Goal: Transaction & Acquisition: Purchase product/service

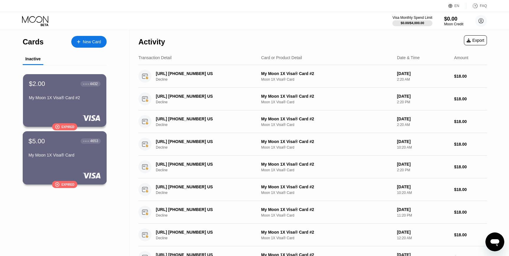
click at [96, 163] on div "$5.00 ● ● ● ● 4653 My Moon 1X Visa® Card  Expired" at bounding box center [65, 157] width 84 height 53
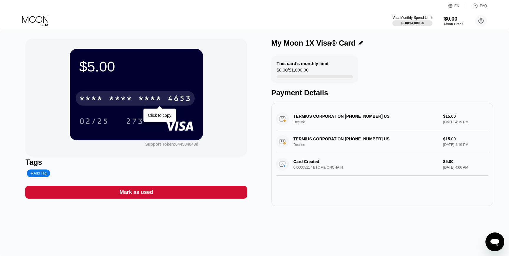
click at [150, 103] on div "* * * *" at bounding box center [150, 99] width 24 height 9
click at [150, 103] on div "2887" at bounding box center [150, 99] width 24 height 9
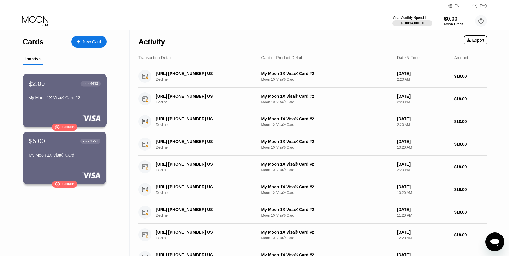
click at [77, 97] on div "My Moon 1X Visa® Card #2" at bounding box center [65, 97] width 72 height 5
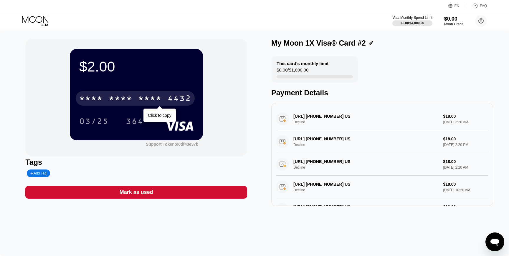
click at [161, 97] on div "* * * *" at bounding box center [150, 99] width 24 height 9
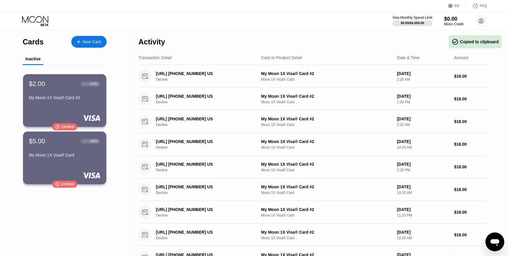
click at [76, 39] on div "New Card" at bounding box center [88, 42] width 35 height 12
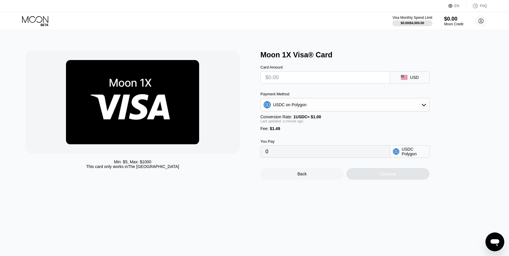
click at [336, 83] on input "text" at bounding box center [325, 78] width 120 height 12
type input "$1"
type input "2.49000000"
type input "0"
type input "$2"
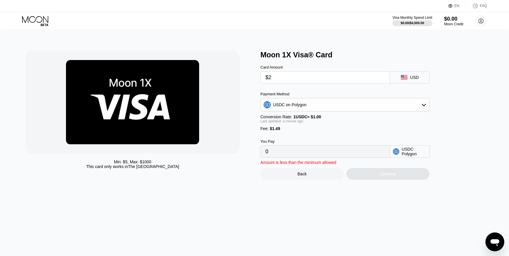
type input "3.49000000"
type input "0"
type input "$5"
type input "6.49000000"
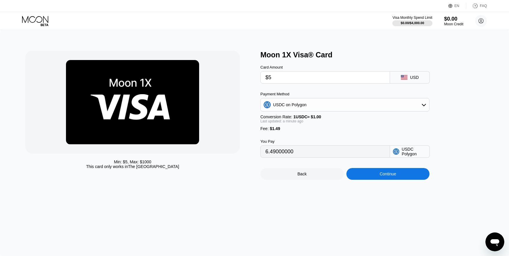
type input "$5"
click at [362, 172] on div "Continue" at bounding box center [387, 174] width 83 height 12
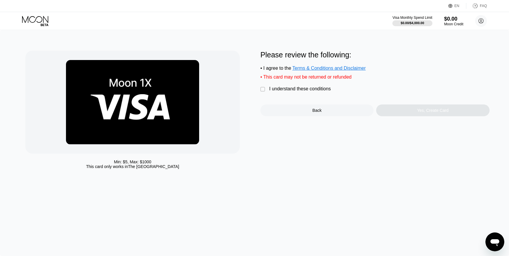
click at [307, 87] on div "I understand these conditions" at bounding box center [300, 88] width 62 height 5
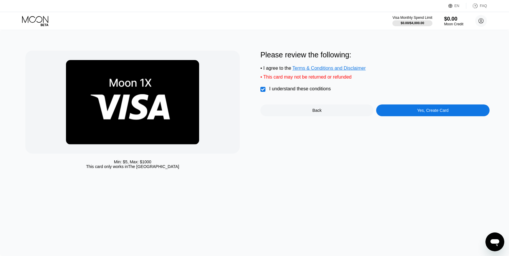
click at [420, 115] on div "Yes, Create Card" at bounding box center [432, 111] width 113 height 12
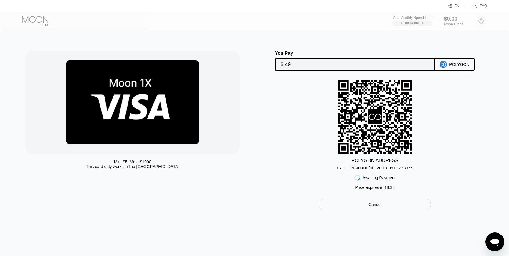
click at [383, 169] on div "0xCCCBE403DBf4f...2E02a061D2B3075" at bounding box center [374, 168] width 75 height 5
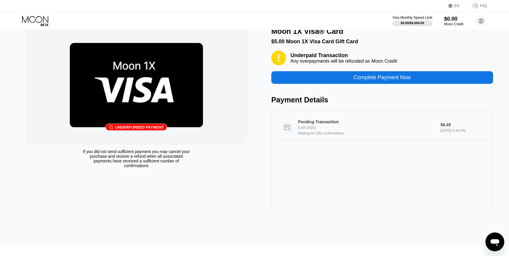
scroll to position [9, 0]
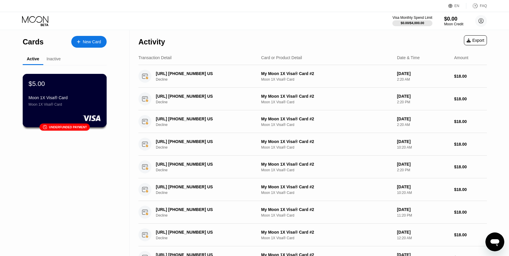
click at [89, 107] on div "$5.00 Moon 1X Visa® Card Moon 1X Visa® Card 󰗎 Underfunded payment" at bounding box center [65, 100] width 84 height 53
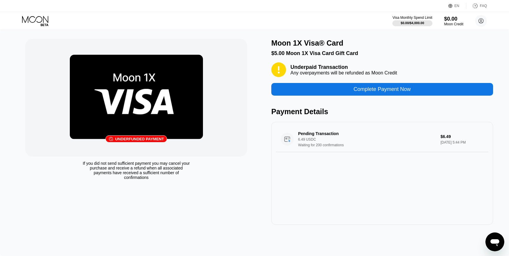
click at [124, 141] on div "Underfunded payment" at bounding box center [139, 139] width 49 height 4
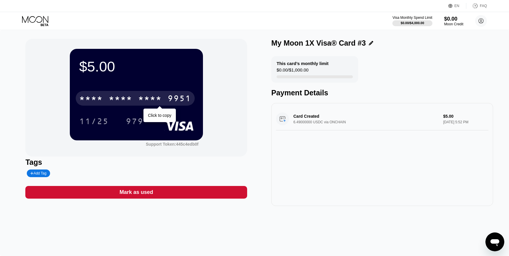
click at [168, 97] on div "9951" at bounding box center [180, 99] width 24 height 9
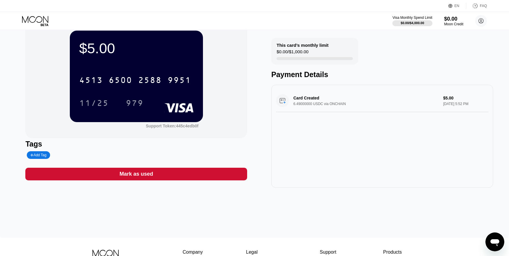
scroll to position [20, 0]
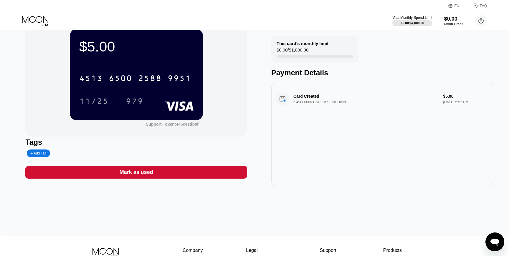
click at [492, 234] on div "Open messaging window" at bounding box center [495, 242] width 18 height 18
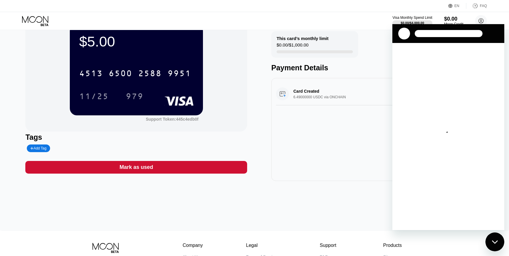
scroll to position [0, 0]
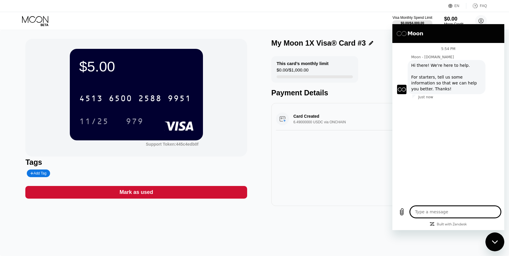
type textarea "x"
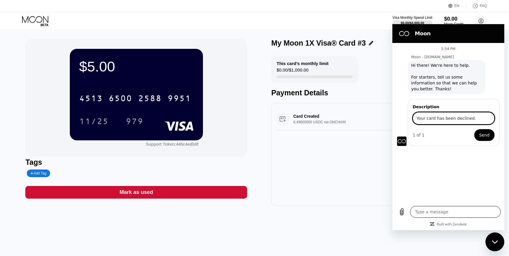
type input "Your card has been declined."
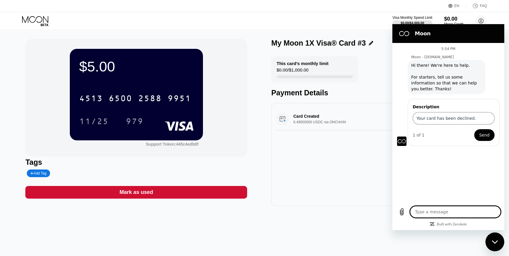
click at [455, 212] on textarea at bounding box center [455, 212] width 91 height 12
click at [456, 123] on input "Your card has been declined." at bounding box center [454, 118] width 82 height 12
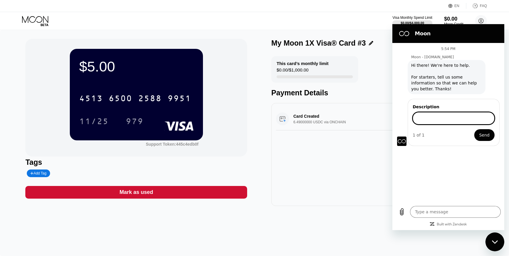
click at [472, 149] on div "5:54 PM Moon - paywithmoon.com Moon - paywithmoon.com says: Hi there! We're her…" at bounding box center [448, 123] width 112 height 160
drag, startPoint x: 470, startPoint y: 118, endPoint x: 473, endPoint y: 122, distance: 4.7
click at [470, 118] on input "Description" at bounding box center [454, 118] width 82 height 12
paste input "Your card has been declined."
type input "Your card has been declined."
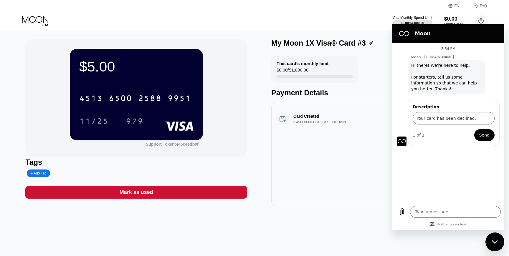
click at [487, 138] on span "Send" at bounding box center [484, 135] width 10 height 7
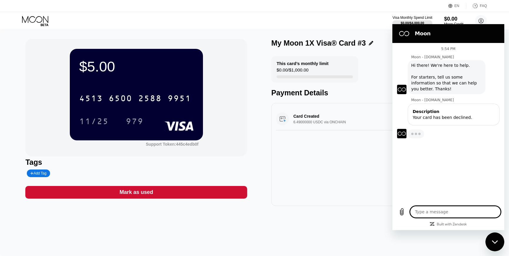
type textarea "x"
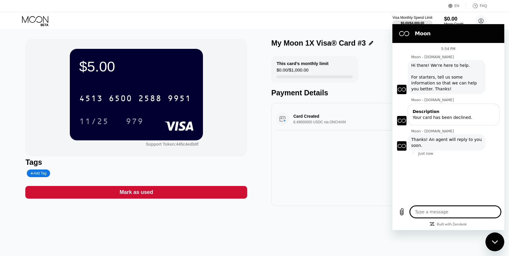
click at [445, 203] on div "Type a message x" at bounding box center [448, 212] width 112 height 19
click at [447, 207] on textarea at bounding box center [455, 212] width 91 height 12
type textarea "ی"
type textarea "x"
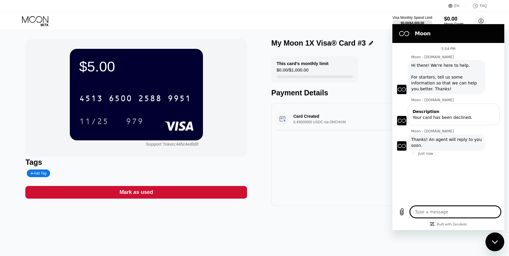
type textarea "i"
type textarea "x"
type textarea "i'"
type textarea "x"
type textarea "i'm"
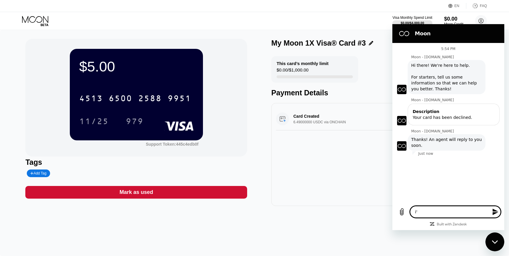
type textarea "x"
type textarea "i'm"
type textarea "x"
type textarea "i'm u"
type textarea "x"
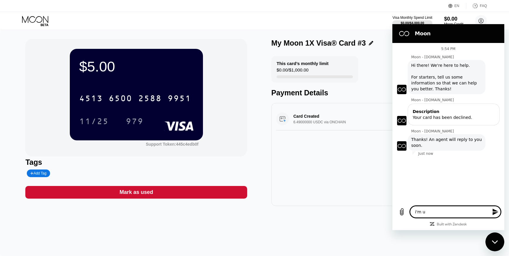
type textarea "i'm us"
type textarea "x"
type textarea "i'm usu"
type textarea "x"
type textarea "i'm usui"
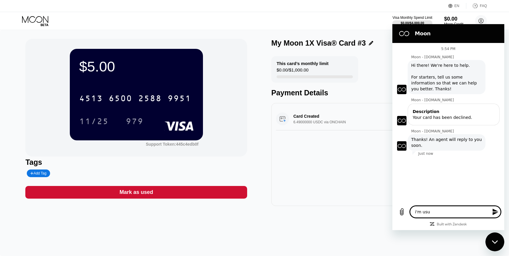
type textarea "x"
type textarea "i'm usuin"
type textarea "x"
type textarea "i'm usui"
type textarea "x"
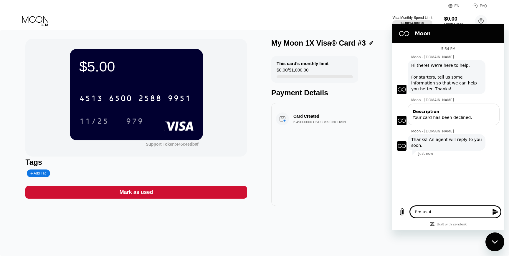
type textarea "i'm usu"
type textarea "x"
type textarea "i'm us"
type textarea "x"
type textarea "i'm usi"
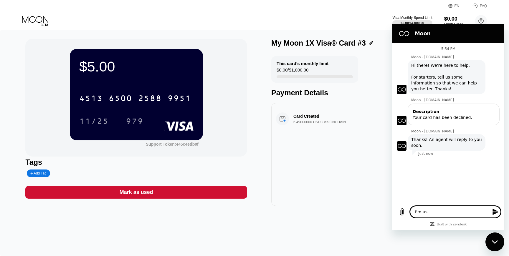
type textarea "x"
type textarea "i'm usin"
type textarea "x"
type textarea "i'm using"
type textarea "x"
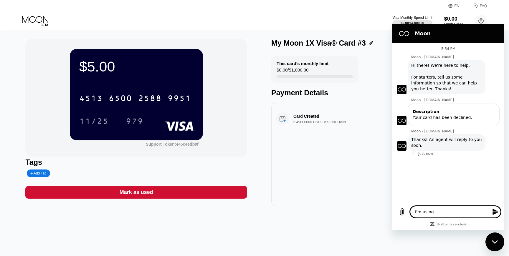
type textarea "i'm using"
type textarea "x"
type textarea "i'm using m"
type textarea "x"
type textarea "i'm using my"
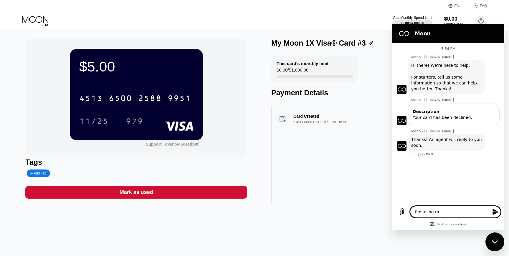
type textarea "x"
type textarea "i'm using my"
type textarea "x"
type textarea "i'm using my c"
type textarea "x"
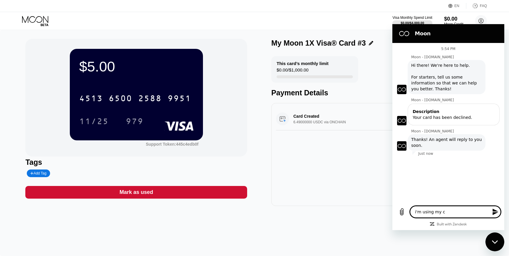
type textarea "i'm using my ca"
type textarea "x"
type textarea "i'm using my car"
type textarea "x"
type textarea "i'm using my card"
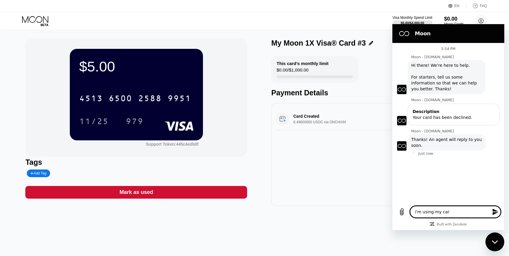
type textarea "x"
type textarea "i'm using my card"
type textarea "x"
type textarea "i'm using my card t"
type textarea "x"
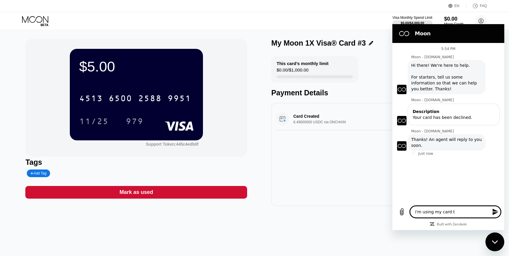
type textarea "i'm using my card to"
type textarea "x"
type textarea "i'm using my card to"
type textarea "x"
type textarea "i'm using my card to g"
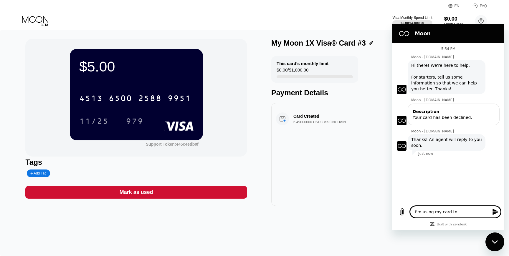
type textarea "x"
type textarea "i'm using my card to ge"
type textarea "x"
type textarea "i'm using my card to get"
type textarea "x"
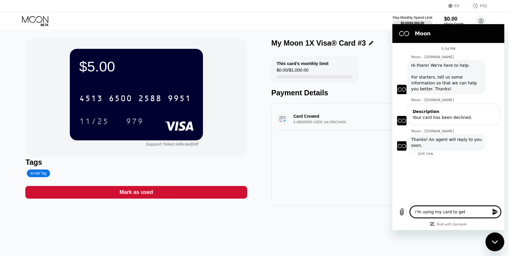
type textarea "i'm using my card to get"
type textarea "x"
type textarea "i'm using my card to get C"
type textarea "x"
type textarea "i'm using my card to get Ch"
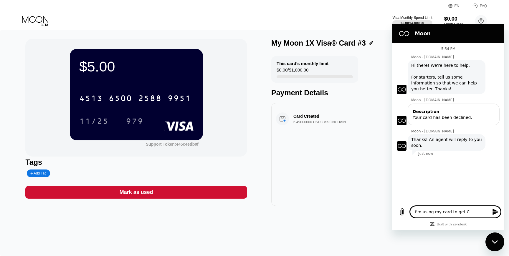
type textarea "x"
type textarea "i'm using my card to get Cha"
type textarea "x"
type textarea "i'm using my card to get Chat"
type textarea "x"
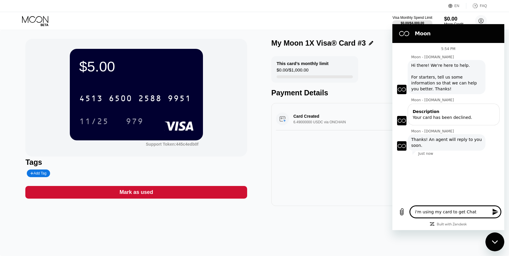
type textarea "i'm using my card to get Chatg"
type textarea "x"
type textarea "i'm using my card to get Chat"
type textarea "x"
type textarea "i'm using my card to get ChatG"
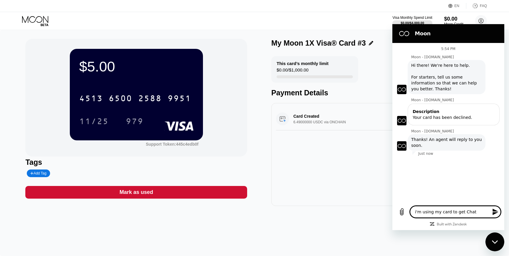
type textarea "x"
type textarea "i'm using my card to get ChatGP"
type textarea "x"
type textarea "i'm using my card to get ChatGPT"
type textarea "x"
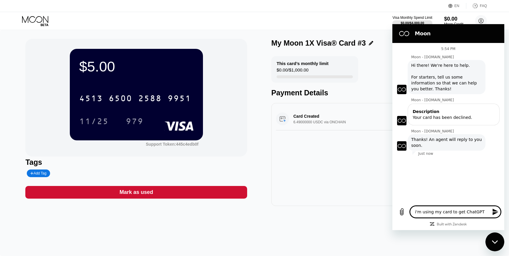
type textarea "i'm using my card to get ChatGPT"
type textarea "x"
type textarea "i'm using my card to get ChatGPT s"
type textarea "x"
type textarea "i'm using my card to get ChatGPT su"
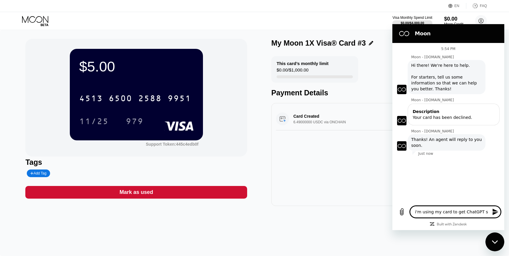
type textarea "x"
type textarea "i'm using my card to get ChatGPT su"
type textarea "x"
type textarea "i'm using my card to get ChatGPT s"
type textarea "x"
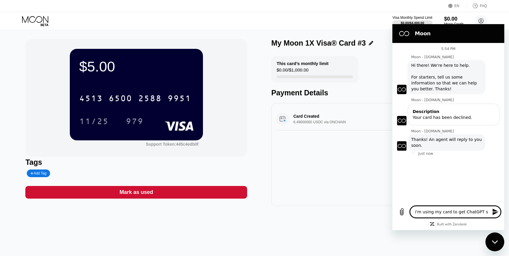
type textarea "i'm using my card to get ChatGPT"
type textarea "x"
type textarea "i'm using my card to get ChatGPT p"
type textarea "x"
type textarea "i'm using my card to get ChatGPT pl"
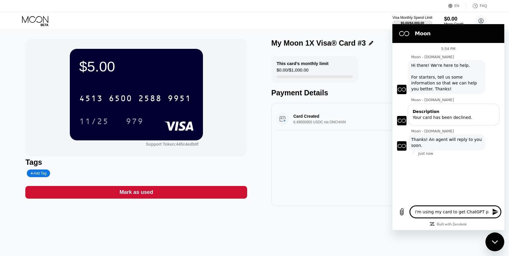
type textarea "x"
type textarea "i'm using my card to get ChatGPT pla"
type textarea "x"
type textarea "i'm using my card to get ChatGPT plan"
type textarea "x"
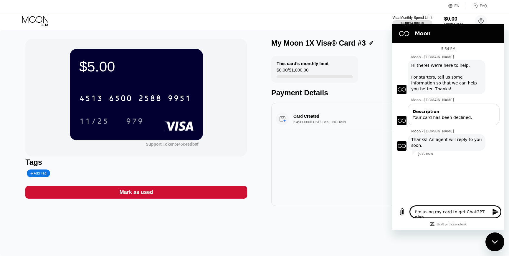
type textarea "i'm using my card to get ChatGPT plan"
type textarea "x"
type textarea "i'm using my card to get ChatGPT plan w"
type textarea "x"
type textarea "i'm using my card to get ChatGPT plan wi"
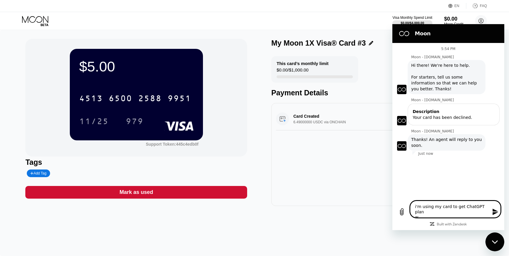
type textarea "x"
type textarea "i'm using my card to get ChatGPT plan wih"
type textarea "x"
type textarea "i'm using my card to get ChatGPT plan wi"
type textarea "x"
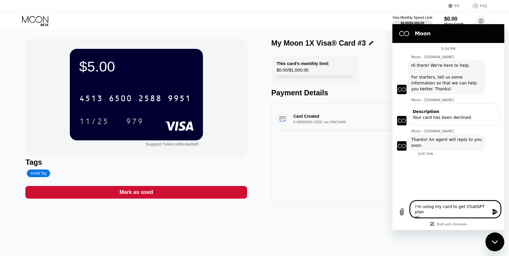
type textarea "i'm using my card to get ChatGPT plan w"
type textarea "x"
type textarea "i'm using my card to get ChatGPT plan"
type textarea "x"
type textarea "i'm using my card to get ChatGPT plan i"
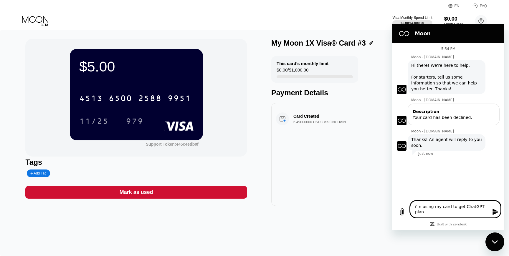
type textarea "x"
type textarea "i'm using my card to get ChatGPT plan i"
type textarea "x"
type textarea "i'm using my card to get ChatGPT plan i h"
type textarea "x"
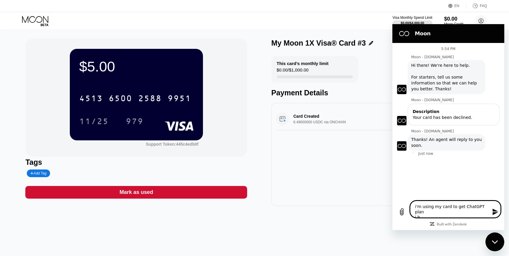
type textarea "i'm using my card to get ChatGPT plan i ha"
type textarea "x"
type textarea "i'm using my card to get ChatGPT plan i hae"
type textarea "x"
type textarea "i'm using my card to get ChatGPT plan i ha"
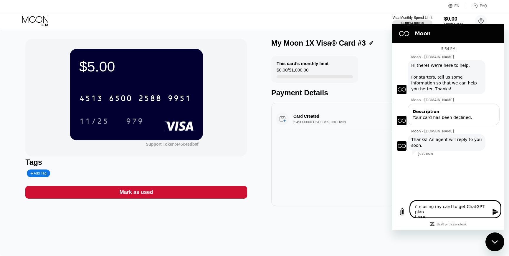
type textarea "x"
type textarea "i'm using my card to get ChatGPT plan i h"
type textarea "x"
type textarea "i'm using my card to get ChatGPT plan i"
type textarea "x"
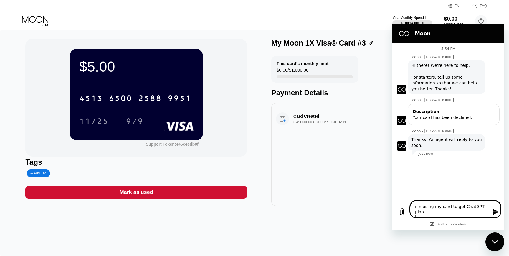
type textarea "i'm using my card to get ChatGPT plan i"
type textarea "x"
type textarea "i'm using my card to get ChatGPT plan"
type textarea "x"
type textarea "i'm using my card to get ChatGPT plan u"
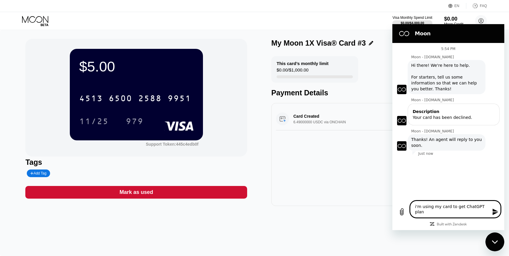
type textarea "x"
type textarea "i'm using my card to get ChatGPT plan us"
type textarea "x"
type textarea "i'm using my card to get ChatGPT plan usi"
type textarea "x"
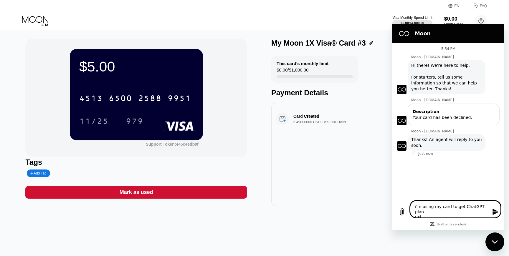
type textarea "i'm using my card to get ChatGPT plan usin"
type textarea "x"
type textarea "i'm using my card to get ChatGPT plan using"
type textarea "x"
type textarea "i'm using my card to get ChatGPT plan using"
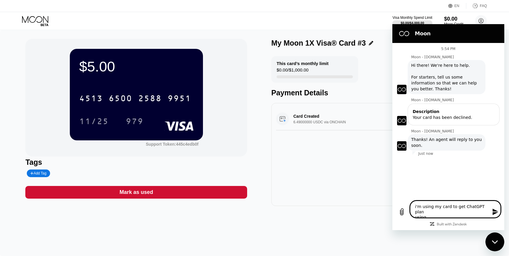
type textarea "x"
type textarea "i'm using my card to get ChatGPT plan using u"
type textarea "x"
type textarea "i'm using my card to get ChatGPT plan using us"
type textarea "x"
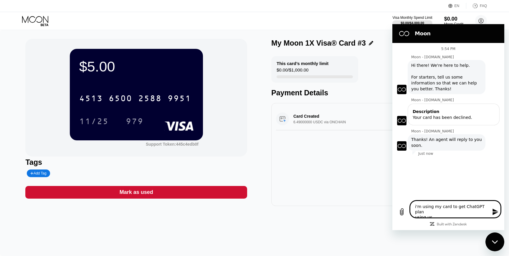
type textarea "i'm using my card to get ChatGPT plan using usa"
type textarea "x"
type textarea "i'm using my card to get ChatGPT plan using usa"
type textarea "x"
type textarea "i'm using my card to get ChatGPT plan using usa i"
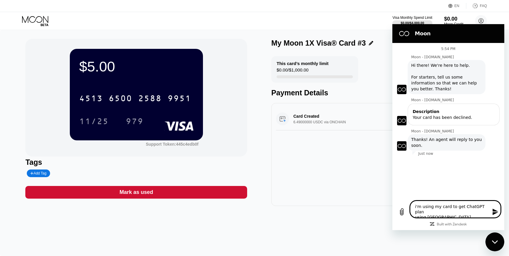
type textarea "x"
type textarea "i'm using my card to get ChatGPT plan using usa ip"
type textarea "x"
type textarea "i'm using my card to get ChatGPT plan using usa ip"
type textarea "x"
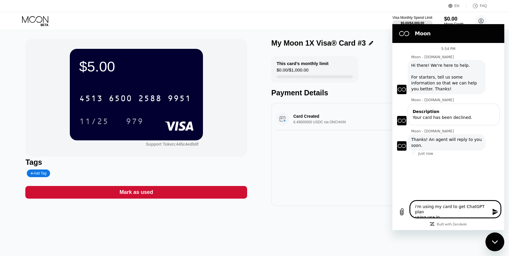
type textarea "i'm using my card to get ChatGPT plan using usa ip b"
type textarea "x"
type textarea "i'm using my card to get ChatGPT plan using usa ip bu"
type textarea "x"
type textarea "i'm using my card to get ChatGPT plan using usa ip but"
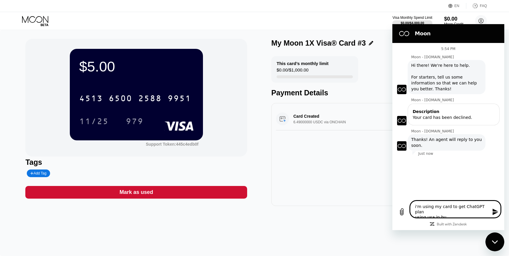
type textarea "x"
type textarea "i'm using my card to get ChatGPT plan using usa ip but"
type textarea "x"
type textarea "i'm using my card to get ChatGPT plan using usa ip but h"
type textarea "x"
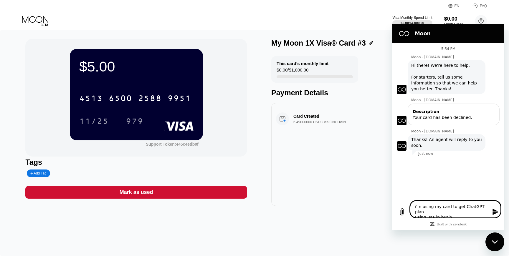
type textarea "i'm using my card to get ChatGPT plan using usa ip but he"
type textarea "x"
type textarea "i'm using my card to get ChatGPT plan using usa ip but h"
type textarea "x"
type textarea "i'm using my card to get ChatGPT plan using usa ip but"
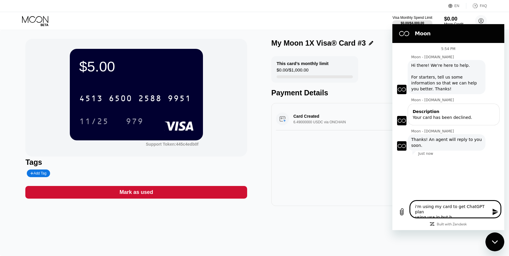
type textarea "x"
type textarea "i'm using my card to get ChatGPT plan using usa ip but g"
type textarea "x"
type textarea "i'm using my card to get ChatGPT plan using usa ip but ge"
type textarea "x"
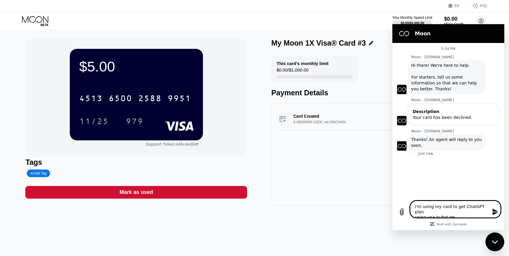
type textarea "i'm using my card to get ChatGPT plan using usa ip but get"
type textarea "x"
type textarea "i'm using my card to get ChatGPT plan using usa ip but gett"
type textarea "x"
type textarea "i'm using my card to get ChatGPT plan using usa ip but getti"
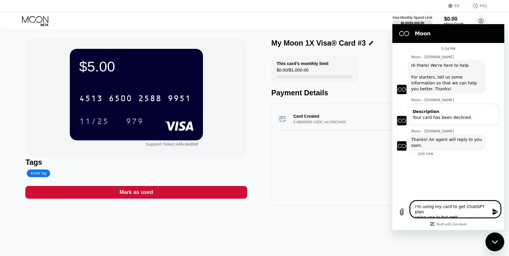
type textarea "x"
type textarea "i'm using my card to get ChatGPT plan using usa ip but gettin"
type textarea "x"
type textarea "i'm using my card to get ChatGPT plan using usa ip but getting"
type textarea "x"
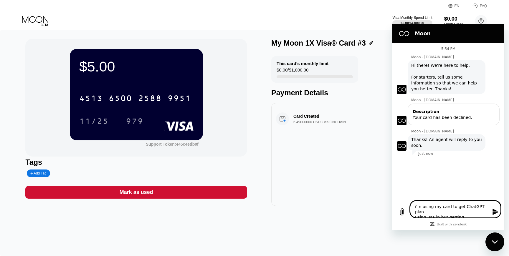
type textarea "i'm using my card to get ChatGPT plan using usa ip but getting"
type textarea "x"
paste textarea "Your card has been declined."
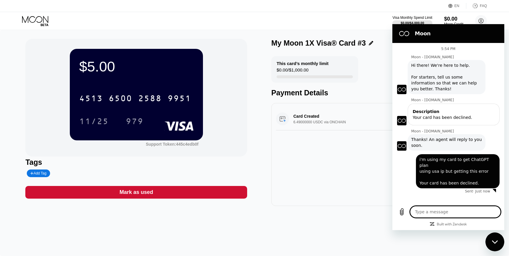
click at [484, 239] on div "$5.00 4513 6500 2588 9951 11/25 979 Support Token: 445c4edb0f Tags Add Tag Mark…" at bounding box center [254, 143] width 509 height 226
click at [487, 240] on div "Close messaging window" at bounding box center [495, 242] width 18 height 18
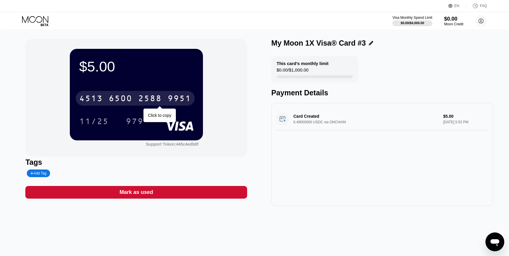
click at [156, 95] on div "2588" at bounding box center [150, 99] width 24 height 9
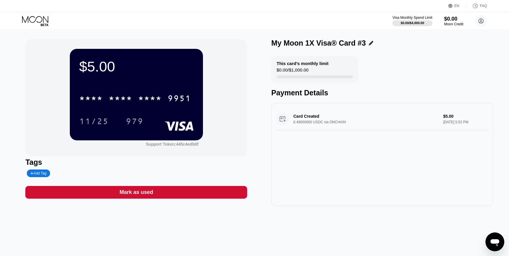
click at [493, 244] on icon "Open messaging window" at bounding box center [494, 242] width 9 height 7
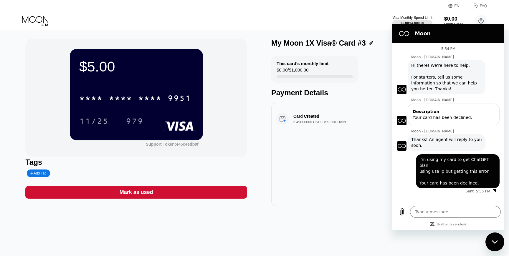
click at [493, 244] on icon "Close messaging window" at bounding box center [495, 242] width 6 height 4
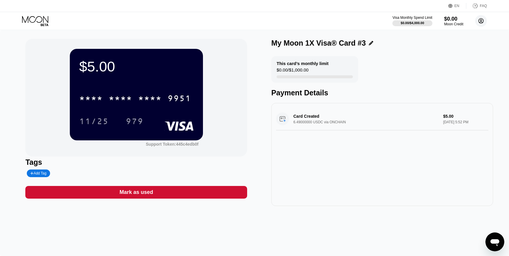
click at [483, 15] on icon at bounding box center [481, 21] width 12 height 12
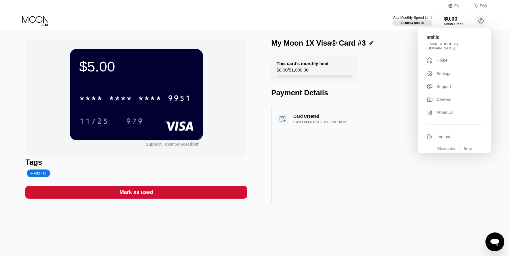
click at [452, 57] on div " Home" at bounding box center [455, 60] width 56 height 7
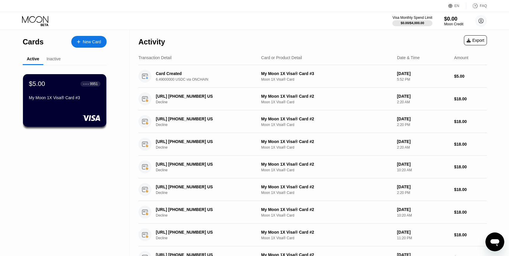
click at [83, 100] on div "My Moon 1X Visa® Card #3" at bounding box center [65, 98] width 72 height 7
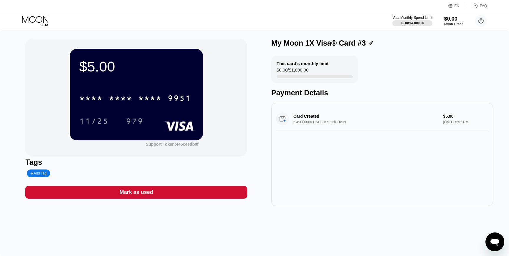
click at [482, 19] on circle at bounding box center [481, 21] width 12 height 12
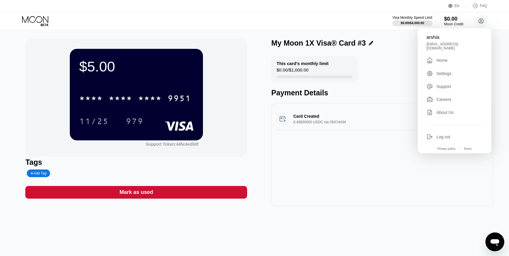
click at [456, 70] on div "Settings" at bounding box center [455, 73] width 56 height 6
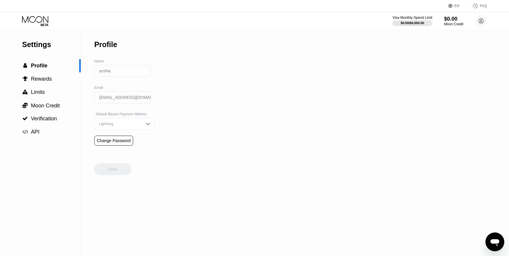
click at [104, 121] on div "Lightning" at bounding box center [124, 124] width 60 height 12
click at [187, 92] on div "Settings  Profile  Rewards  Limits  Moon Credit  Verification  API Profil…" at bounding box center [254, 143] width 509 height 226
click at [50, 78] on span "Rewards" at bounding box center [41, 79] width 21 height 6
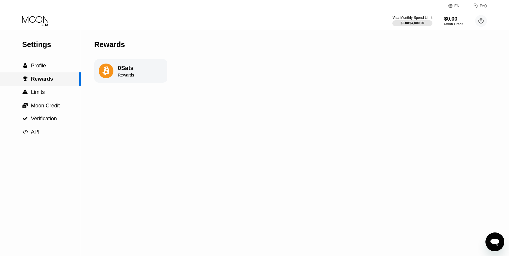
click at [54, 85] on div " Rewards" at bounding box center [40, 78] width 81 height 13
click at [54, 89] on div " Limits" at bounding box center [40, 92] width 81 height 13
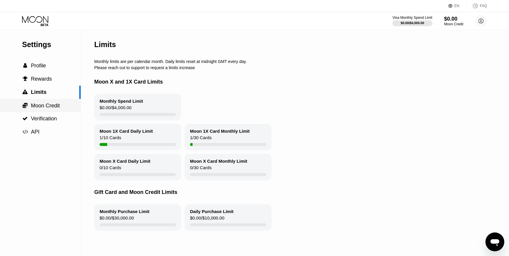
click at [61, 111] on div " Moon Credit" at bounding box center [40, 105] width 81 height 13
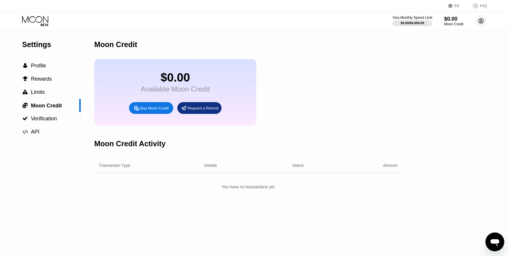
click at [480, 20] on icon at bounding box center [481, 20] width 3 height 3
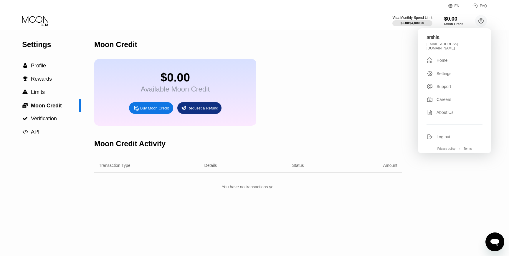
click at [443, 112] on div "arshia arshiazare15@gmail.com  Home Settings Support Careers About Us Log out …" at bounding box center [455, 90] width 74 height 125
click at [442, 110] on div "About Us" at bounding box center [445, 112] width 17 height 5
click at [67, 72] on div " Profile" at bounding box center [40, 65] width 81 height 13
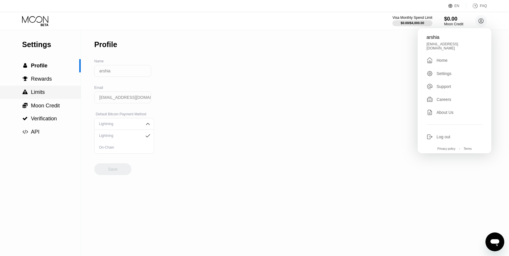
click at [65, 88] on div " Limits" at bounding box center [40, 92] width 81 height 13
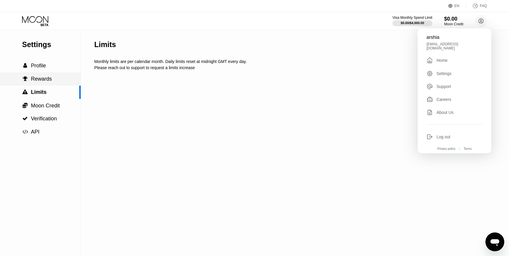
click at [64, 82] on div " Rewards" at bounding box center [40, 78] width 81 height 13
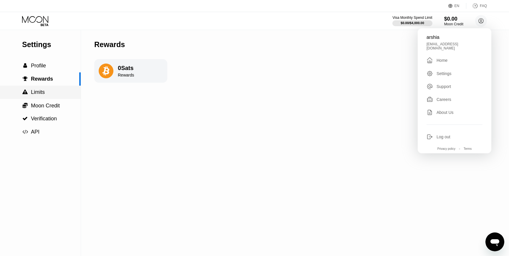
click at [64, 94] on div " Limits" at bounding box center [40, 92] width 81 height 6
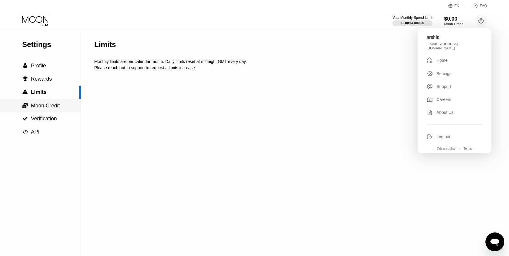
click at [64, 104] on div " Moon Credit" at bounding box center [40, 106] width 81 height 6
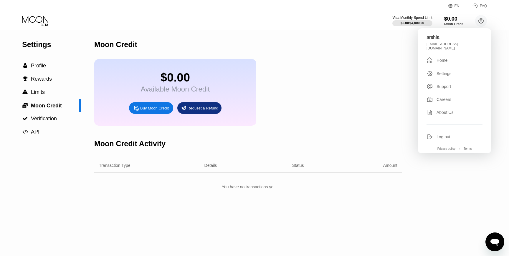
click at [44, 20] on icon at bounding box center [35, 21] width 27 height 10
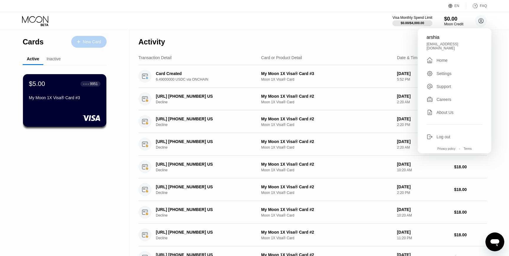
click at [93, 46] on div "New Card" at bounding box center [88, 42] width 35 height 12
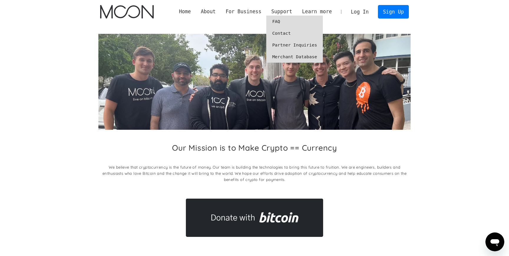
click at [280, 26] on link "FAQ" at bounding box center [294, 22] width 57 height 12
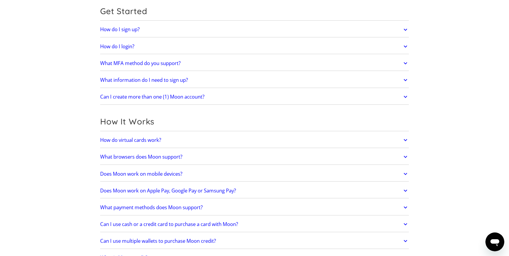
scroll to position [63, 0]
click at [201, 62] on link "What MFA method do you support?" at bounding box center [254, 63] width 309 height 12
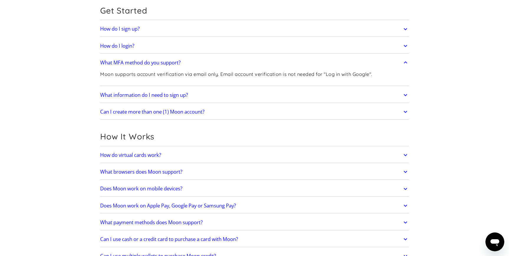
click at [201, 62] on link "What MFA method do you support?" at bounding box center [254, 63] width 309 height 12
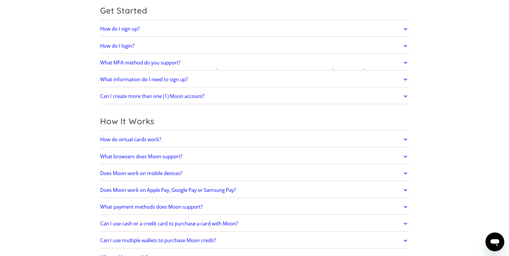
click at [201, 78] on link "What information do I need to sign up?" at bounding box center [254, 79] width 309 height 12
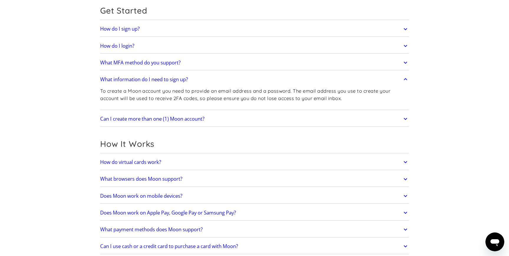
click at [201, 78] on link "What information do I need to sign up?" at bounding box center [254, 79] width 309 height 12
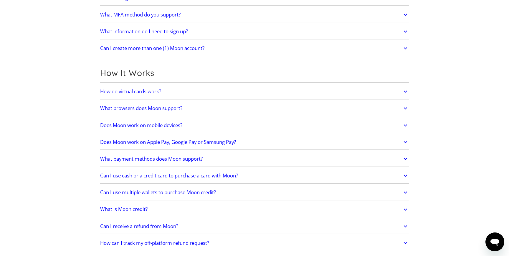
scroll to position [117, 0]
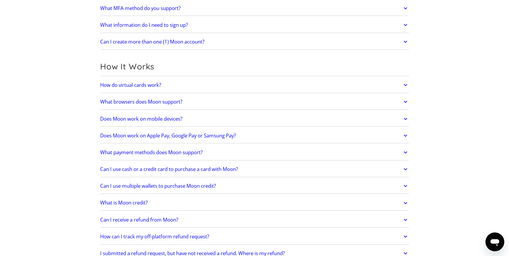
click at [202, 151] on h2 "What payment methods does Moon support?" at bounding box center [151, 153] width 103 height 6
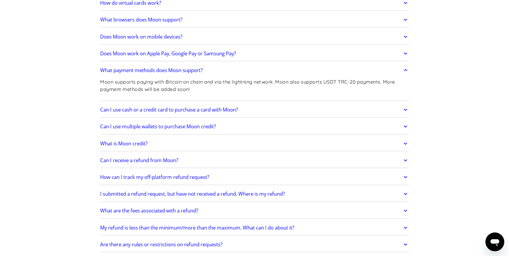
scroll to position [200, 0]
click at [204, 114] on link "Can I use cash or a credit card to purchase a card with Moon?" at bounding box center [254, 109] width 309 height 12
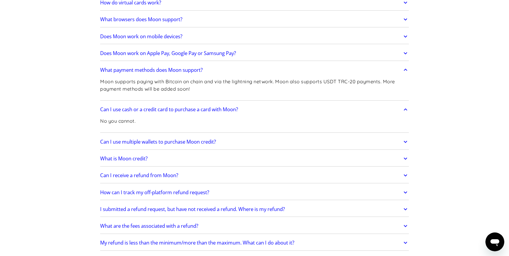
click at [204, 113] on link "Can I use cash or a credit card to purchase a card with Moon?" at bounding box center [254, 109] width 309 height 12
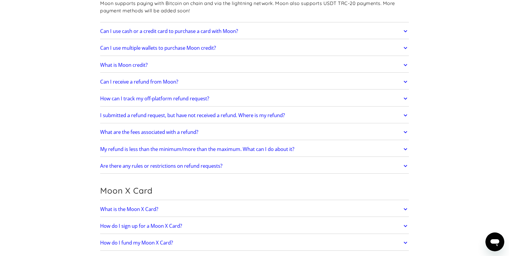
scroll to position [278, 0]
click at [197, 87] on link "Can I receive a refund from Moon?" at bounding box center [254, 81] width 309 height 12
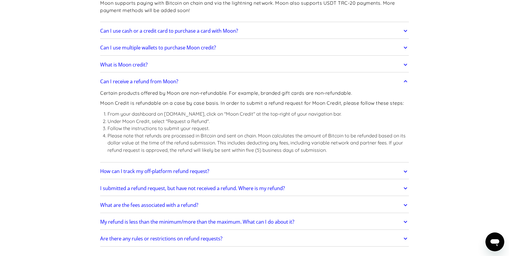
click at [196, 87] on link "Can I receive a refund from Moon?" at bounding box center [254, 81] width 309 height 12
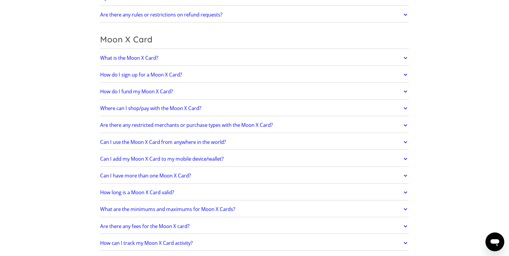
scroll to position [431, 0]
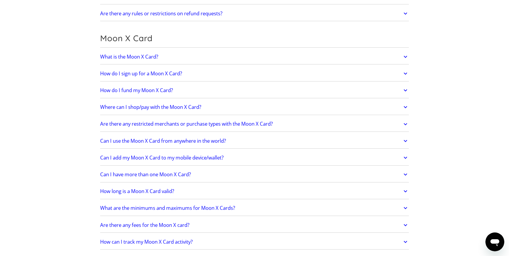
click at [194, 112] on link "Where can I shop/pay with the Moon X Card?" at bounding box center [254, 107] width 309 height 12
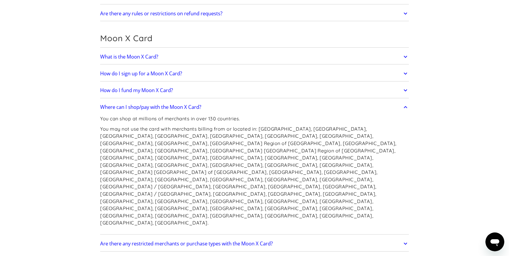
click at [193, 110] on h2 "Where can I shop/pay with the Moon X Card?" at bounding box center [150, 107] width 101 height 6
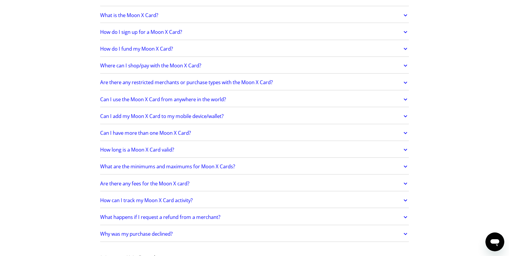
scroll to position [473, 0]
click at [194, 67] on h2 "Where can I shop/pay with the Moon X Card?" at bounding box center [150, 65] width 101 height 6
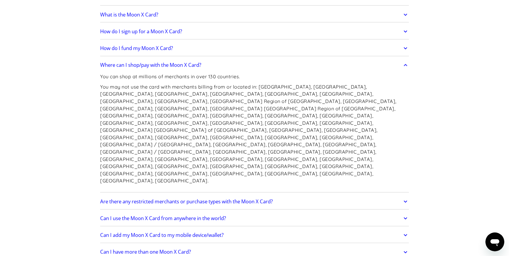
click at [194, 67] on h2 "Where can I shop/pay with the Moon X Card?" at bounding box center [150, 65] width 101 height 6
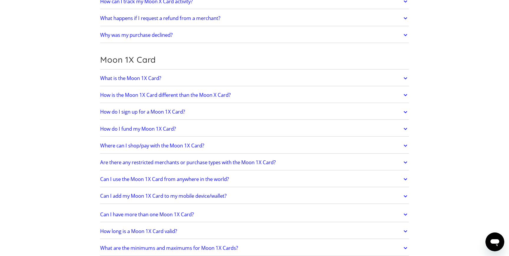
scroll to position [672, 0]
click at [187, 85] on div "What is the Moon 1X Card? The Moon 1X Card is a single-load card that enables y…" at bounding box center [254, 78] width 309 height 15
click at [187, 80] on link "What is the Moon 1X Card?" at bounding box center [254, 78] width 309 height 12
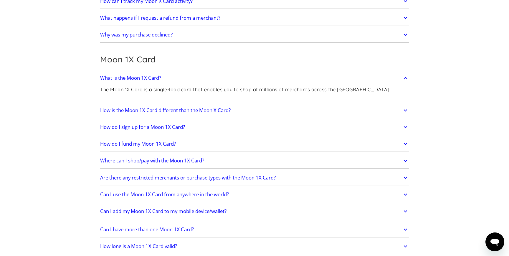
click at [187, 80] on link "What is the Moon 1X Card?" at bounding box center [254, 78] width 309 height 12
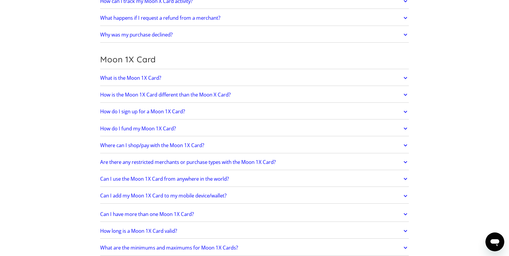
click at [232, 126] on link "How do I fund my Moon 1X Card?" at bounding box center [254, 129] width 309 height 12
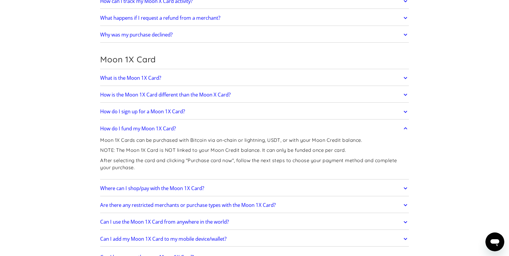
click at [225, 95] on h2 "How is the Moon 1X Card different than the Moon X Card?" at bounding box center [165, 95] width 130 height 6
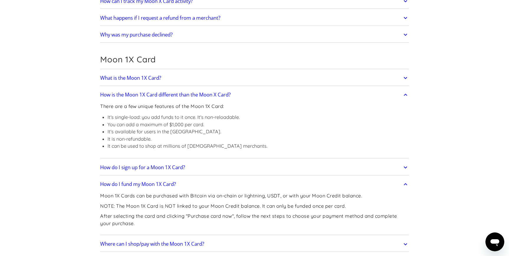
scroll to position [161, 0]
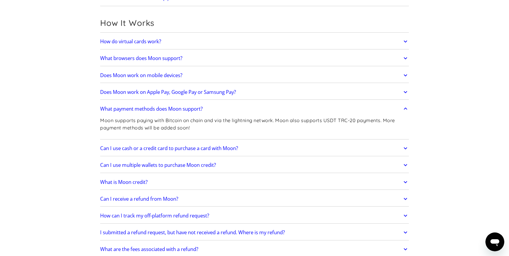
click at [494, 240] on icon "Open messaging window" at bounding box center [494, 242] width 9 height 7
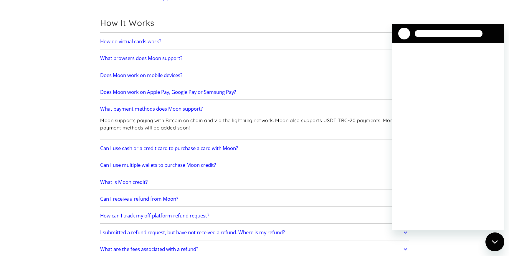
scroll to position [0, 0]
click at [498, 242] on icon "Close messaging window" at bounding box center [495, 242] width 6 height 4
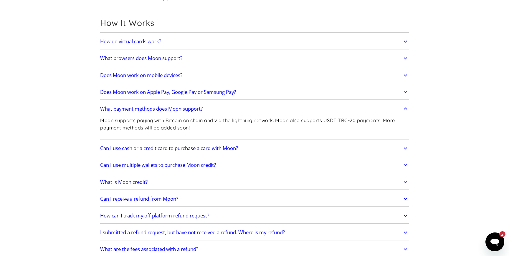
scroll to position [80, 0]
type textarea "x"
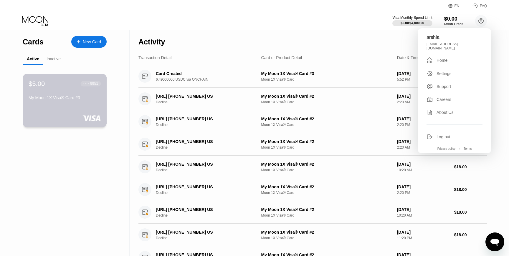
click at [59, 97] on div "My Moon 1X Visa® Card #3" at bounding box center [65, 97] width 72 height 5
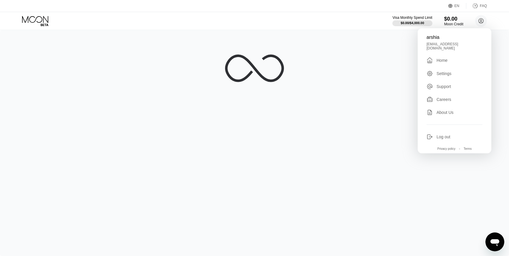
click at [260, 104] on div at bounding box center [254, 143] width 509 height 226
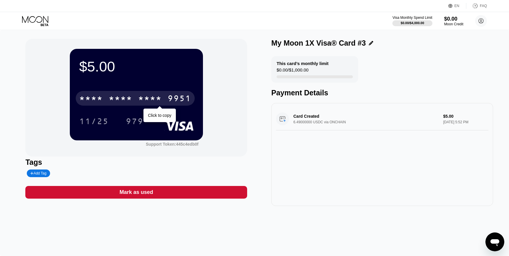
click at [174, 105] on div "* * * * * * * * * * * * 9951" at bounding box center [135, 98] width 119 height 15
click at [174, 105] on div "4513 6500 2588 9951" at bounding box center [135, 98] width 119 height 15
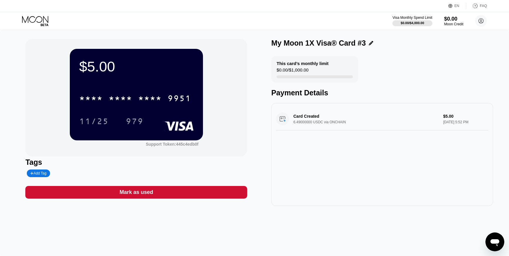
click at [43, 16] on icon at bounding box center [35, 21] width 27 height 10
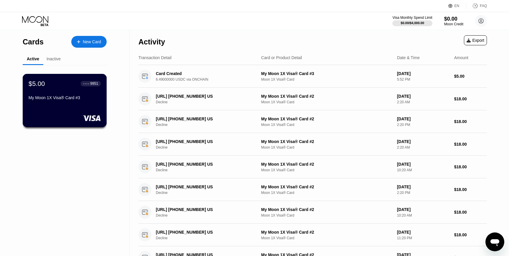
click at [82, 104] on div "$5.00 ● ● ● ● 9951 My Moon 1X Visa® Card #3" at bounding box center [65, 100] width 84 height 53
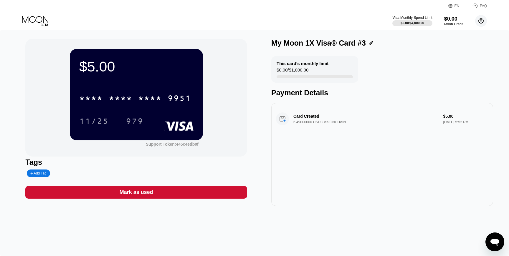
click at [480, 22] on circle at bounding box center [481, 21] width 12 height 12
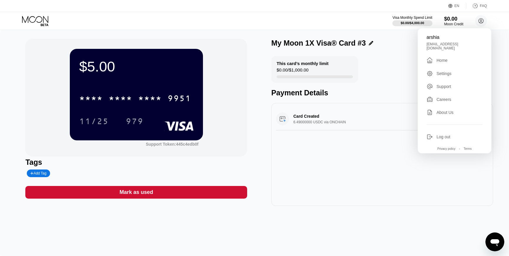
click at [366, 76] on div "This card’s monthly limit $0.00 / $1,000.00 Payment Details" at bounding box center [382, 76] width 222 height 41
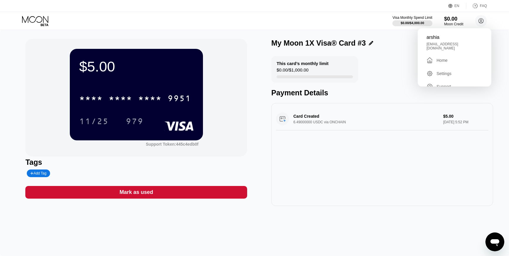
click at [346, 76] on div at bounding box center [315, 76] width 76 height 3
click at [352, 118] on div "Card Created 6.49000000 USDC via ONCHAIN $5.00 Sep 24, 2025 5:52 PM" at bounding box center [382, 119] width 212 height 23
drag, startPoint x: 483, startPoint y: 128, endPoint x: 169, endPoint y: 133, distance: 314.1
click at [169, 133] on div "$5.00 * * * * * * * * * * * * 9951 11/25 979 Support Token: 445c4edb0f Tags Add…" at bounding box center [254, 122] width 458 height 167
click at [169, 133] on div "$5.00 * * * * * * * * * * * * 9951 11/25 979" at bounding box center [136, 94] width 133 height 91
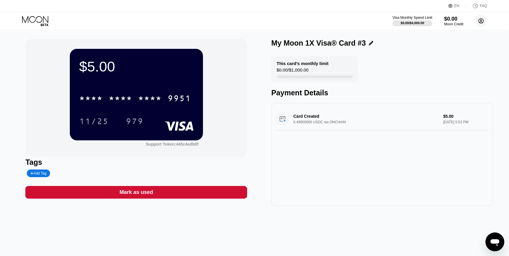
click at [484, 22] on circle at bounding box center [481, 21] width 12 height 12
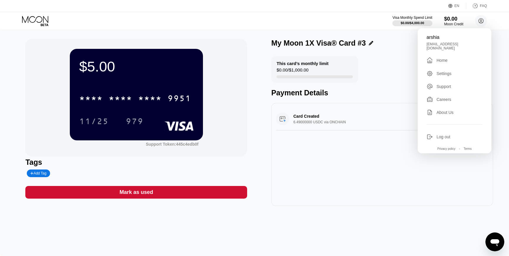
click at [454, 60] on div " Home" at bounding box center [455, 60] width 56 height 7
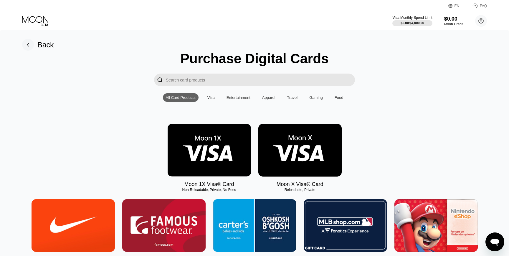
click at [291, 150] on img at bounding box center [299, 150] width 83 height 53
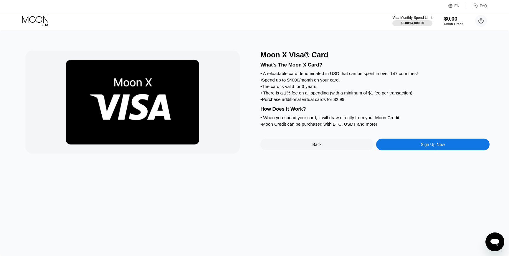
click at [384, 147] on div "Sign Up Now" at bounding box center [432, 145] width 113 height 12
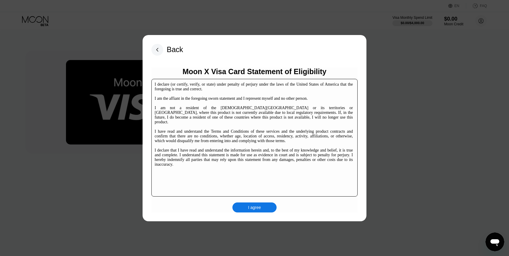
click at [259, 212] on div "I agree" at bounding box center [254, 208] width 44 height 10
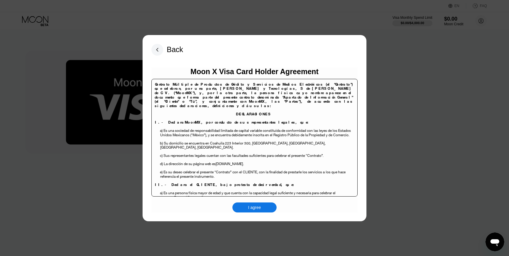
click at [259, 204] on div "I agree" at bounding box center [254, 208] width 44 height 10
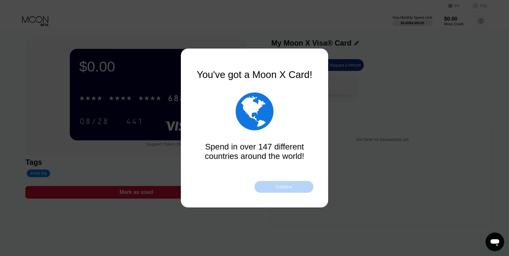
click at [283, 190] on div "Continue" at bounding box center [284, 187] width 59 height 12
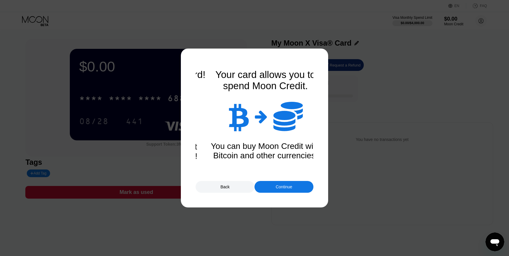
click at [281, 191] on div "Continue" at bounding box center [284, 187] width 59 height 12
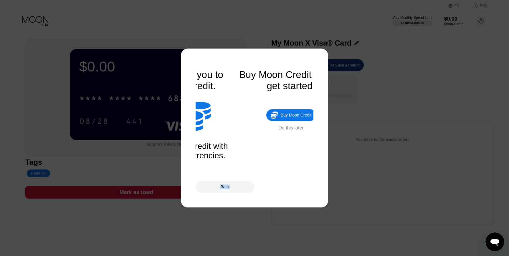
click at [281, 191] on div "Back" at bounding box center [255, 187] width 118 height 12
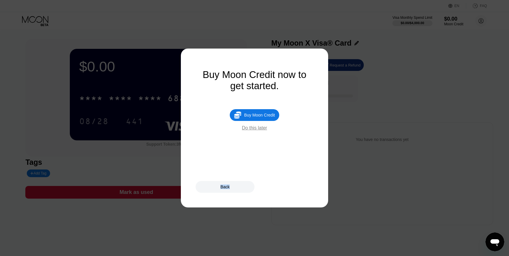
click at [265, 128] on div "Do this later" at bounding box center [254, 127] width 25 height 5
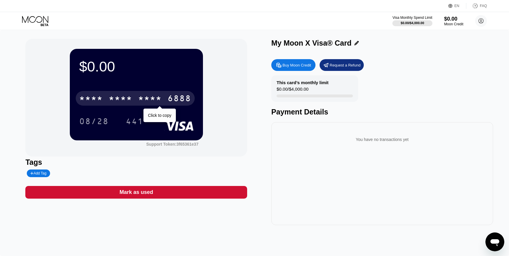
click at [154, 102] on div "* * * *" at bounding box center [150, 99] width 24 height 9
click at [170, 97] on div "6888" at bounding box center [180, 99] width 24 height 9
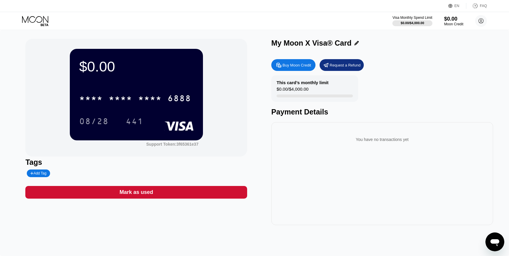
click at [297, 68] on div "Buy Moon Credit" at bounding box center [293, 65] width 44 height 12
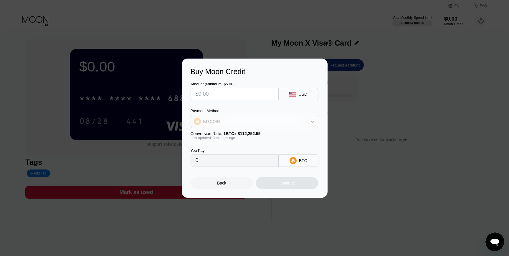
click at [269, 125] on div "BITCOIN" at bounding box center [254, 122] width 127 height 12
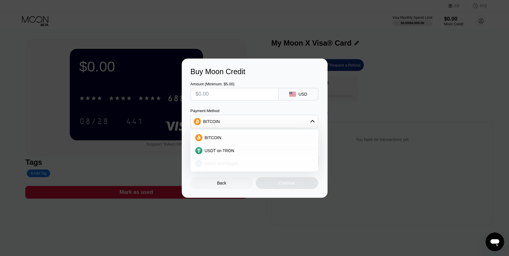
click at [251, 159] on div "USDC on Polygon" at bounding box center [254, 164] width 124 height 12
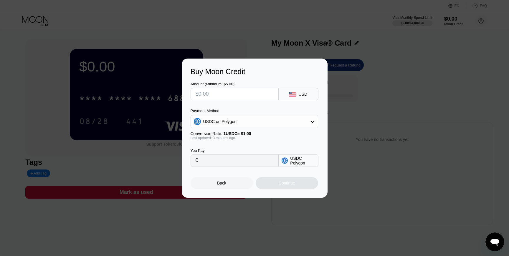
click at [255, 163] on input "0" at bounding box center [235, 161] width 78 height 12
click at [255, 162] on input "0" at bounding box center [235, 161] width 78 height 12
click at [236, 164] on input "0" at bounding box center [235, 161] width 78 height 12
click at [236, 94] on input "text" at bounding box center [235, 94] width 78 height 12
type input "$0."
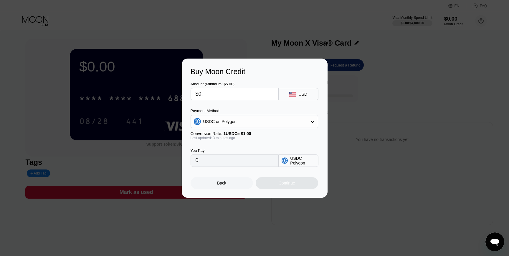
click at [353, 74] on div "Buy Moon Credit Amount (Minimum: $5.00) $0. USD Payment Method USDC on Polygon …" at bounding box center [254, 128] width 509 height 139
click at [499, 237] on icon "Open messaging window" at bounding box center [495, 242] width 11 height 11
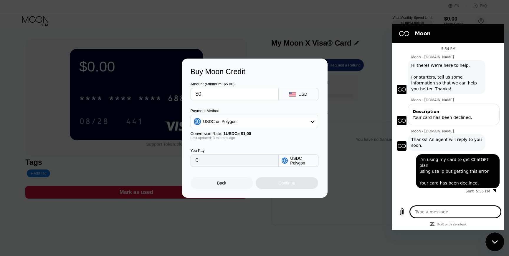
type textarea "x"
type textarea "tried both moon X and moon !"
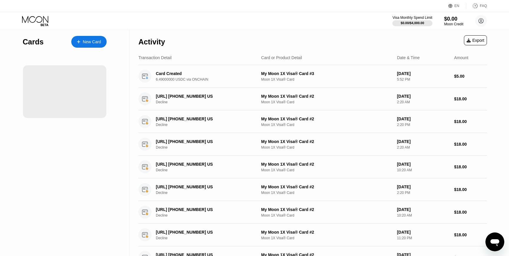
click at [44, 15] on div "Visa Monthly Spend Limit $0.00 / $4,000.00 $0.00 Moon Credit [PERSON_NAME] [EMA…" at bounding box center [254, 21] width 509 height 18
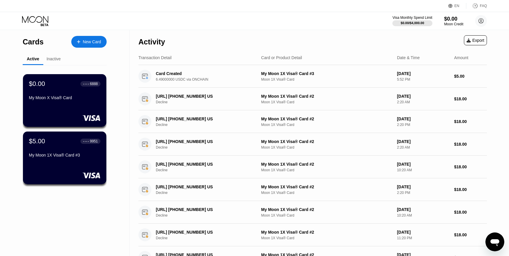
click at [45, 18] on icon at bounding box center [35, 19] width 26 height 7
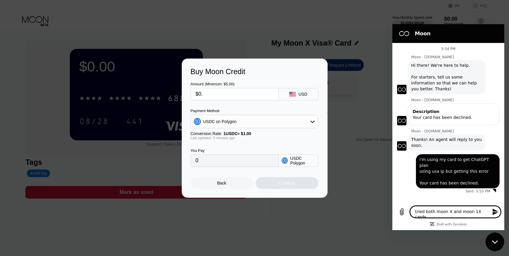
type textarea "tried both moon X and moon 1X cards"
click at [498, 212] on icon "Send message" at bounding box center [495, 212] width 7 height 7
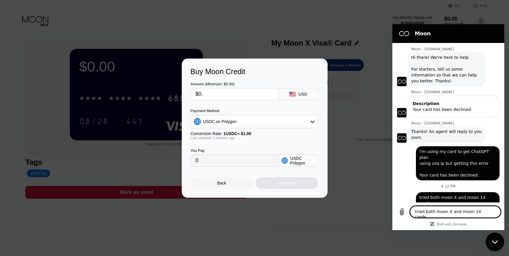
scroll to position [9, 0]
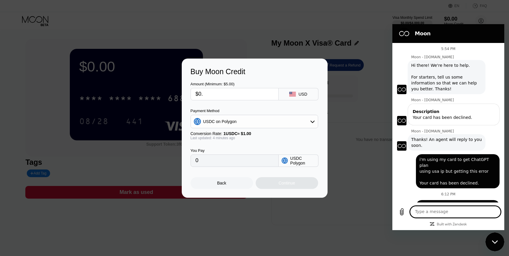
scroll to position [9, 0]
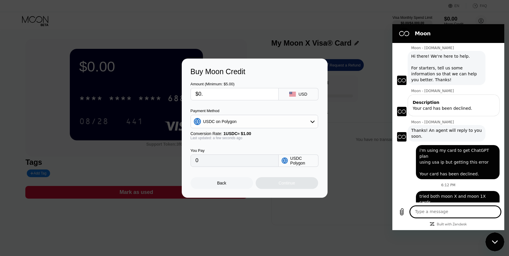
click at [501, 239] on div "Close messaging window" at bounding box center [495, 242] width 18 height 18
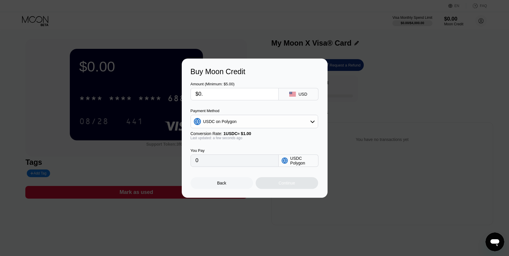
click at [496, 241] on icon "Open messaging window" at bounding box center [494, 242] width 9 height 7
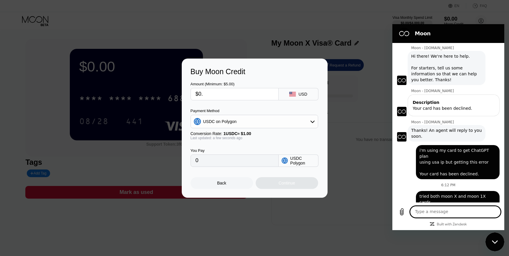
scroll to position [0, 0]
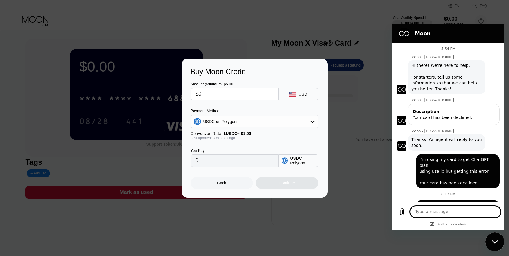
scroll to position [9, 0]
